Goal: Contribute content

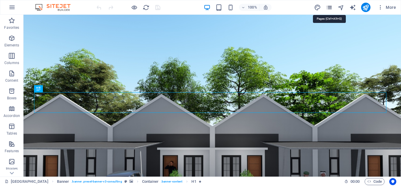
click at [328, 7] on icon "pages" at bounding box center [329, 7] width 7 height 7
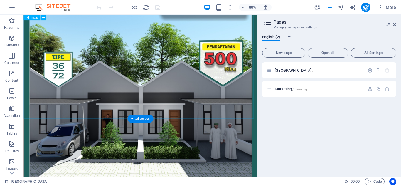
scroll to position [704, 0]
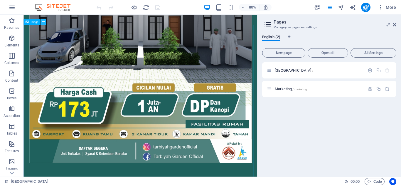
click at [44, 22] on icon at bounding box center [43, 21] width 3 height 5
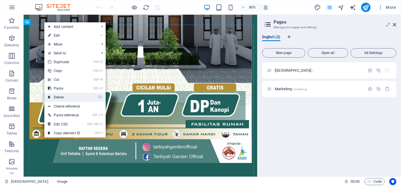
click at [69, 97] on link "⌦ Delete" at bounding box center [63, 97] width 39 height 9
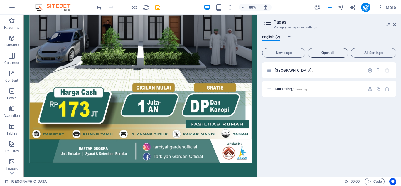
click at [325, 51] on span "Open all" at bounding box center [327, 53] width 35 height 4
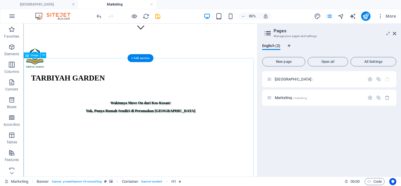
scroll to position [147, 0]
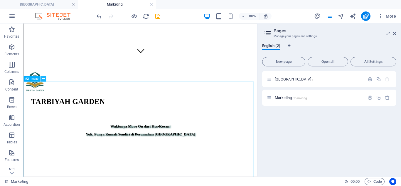
click at [42, 80] on icon at bounding box center [43, 78] width 3 height 5
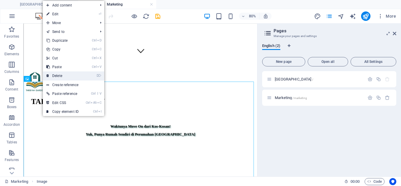
click at [74, 76] on link "⌦ Delete" at bounding box center [62, 75] width 39 height 9
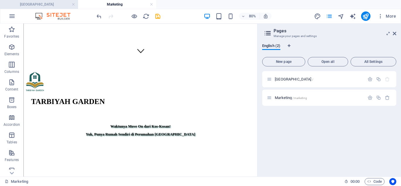
click at [54, 4] on h4 "[GEOGRAPHIC_DATA]" at bounding box center [39, 4] width 78 height 6
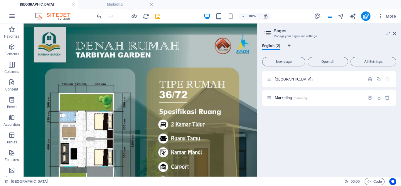
scroll to position [0, 0]
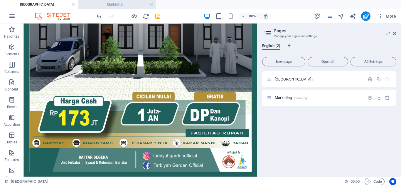
click at [98, 7] on h4 "Marketing" at bounding box center [117, 4] width 78 height 6
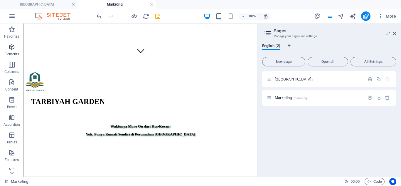
click at [14, 48] on icon "button" at bounding box center [11, 46] width 7 height 7
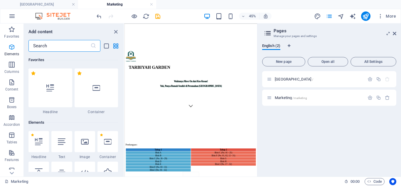
scroll to position [63, 0]
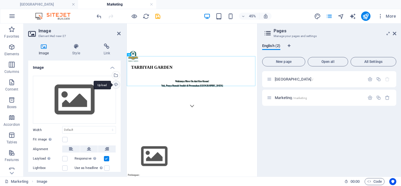
click at [117, 85] on div "Upload" at bounding box center [115, 85] width 9 height 9
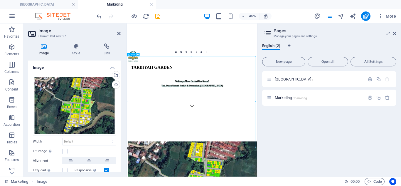
click at [138, 55] on icon at bounding box center [137, 54] width 1 height 3
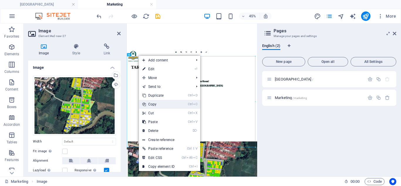
drag, startPoint x: 160, startPoint y: 101, endPoint x: 73, endPoint y: 171, distance: 112.3
click at [160, 101] on link "Ctrl C Copy" at bounding box center [158, 104] width 39 height 9
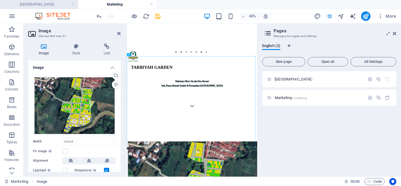
click at [39, 4] on h4 "[GEOGRAPHIC_DATA]" at bounding box center [39, 4] width 78 height 6
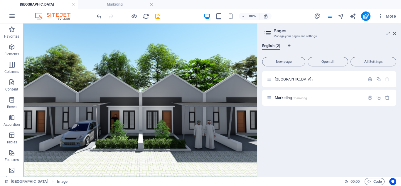
scroll to position [704, 0]
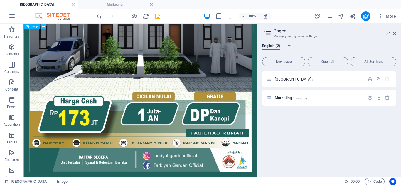
click at [43, 26] on icon at bounding box center [43, 26] width 3 height 5
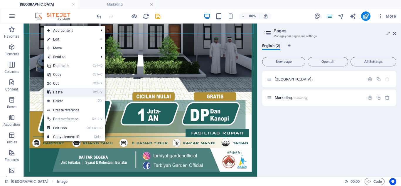
click at [58, 91] on link "Ctrl V Paste" at bounding box center [63, 92] width 39 height 9
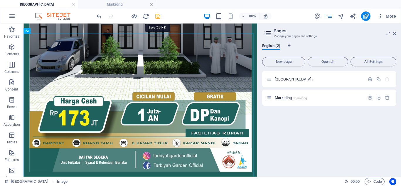
click at [158, 16] on icon "save" at bounding box center [157, 16] width 7 height 7
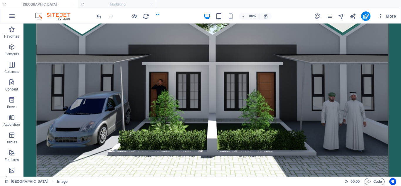
scroll to position [755, 0]
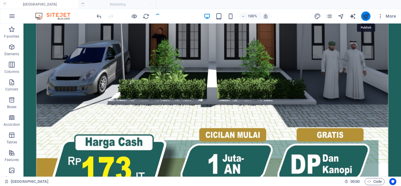
click at [365, 15] on icon "publish" at bounding box center [365, 16] width 7 height 7
